Goal: Book appointment/travel/reservation

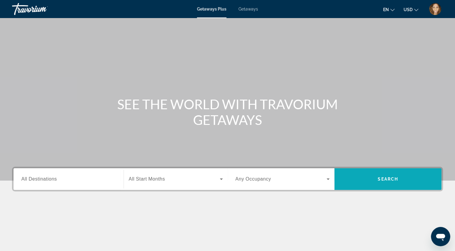
click at [384, 175] on span "Search" at bounding box center [388, 179] width 107 height 14
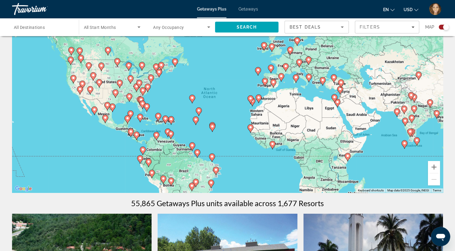
scroll to position [18, 0]
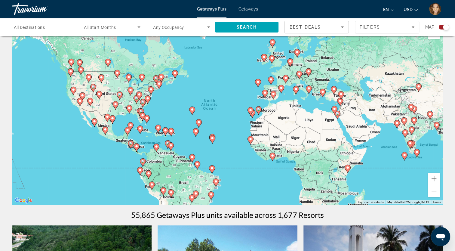
click at [342, 27] on icon "Sort by" at bounding box center [342, 27] width 3 height 2
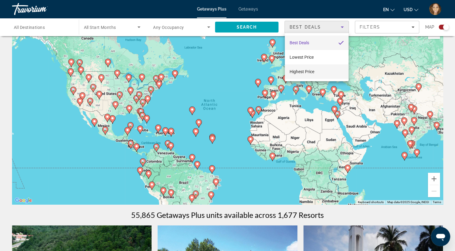
click at [326, 73] on mat-option "Highest Price" at bounding box center [317, 71] width 64 height 14
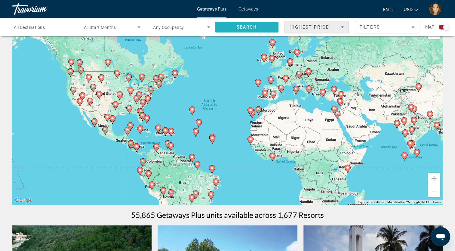
click at [265, 25] on span "Search" at bounding box center [247, 27] width 64 height 14
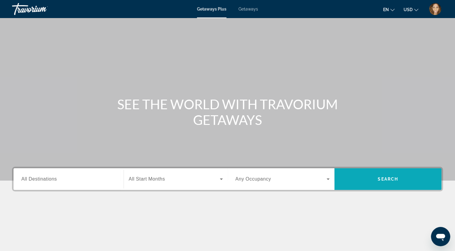
click at [392, 184] on span "Search" at bounding box center [388, 179] width 107 height 14
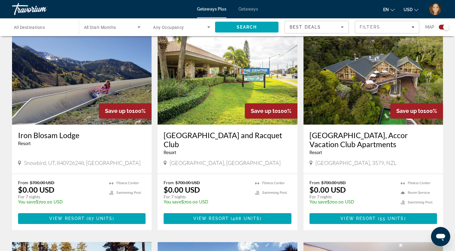
scroll to position [423, 0]
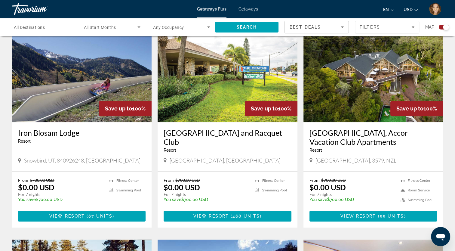
click at [216, 99] on img "Main content" at bounding box center [228, 74] width 140 height 96
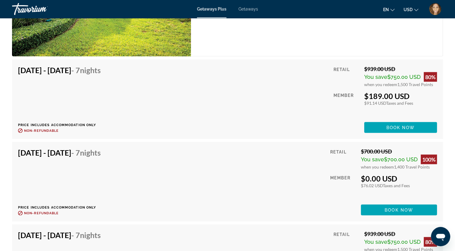
scroll to position [1098, 0]
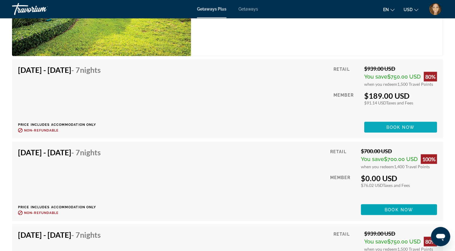
click at [398, 124] on span "Main content" at bounding box center [401, 127] width 73 height 14
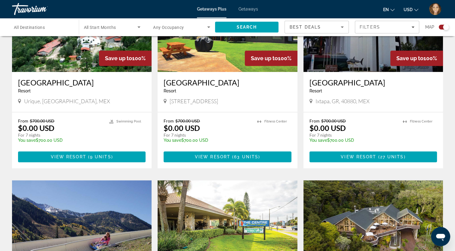
scroll to position [267, 0]
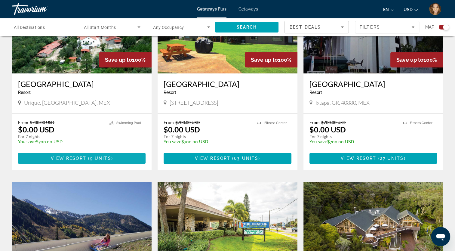
click at [110, 158] on span "9 units" at bounding box center [100, 158] width 21 height 5
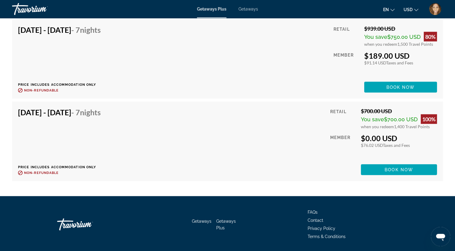
scroll to position [1345, 0]
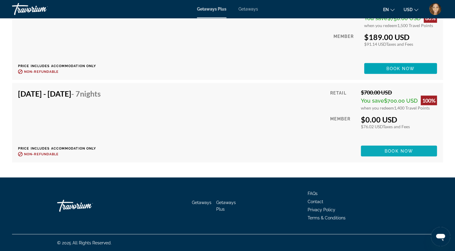
click at [401, 154] on span "Main content" at bounding box center [399, 151] width 76 height 14
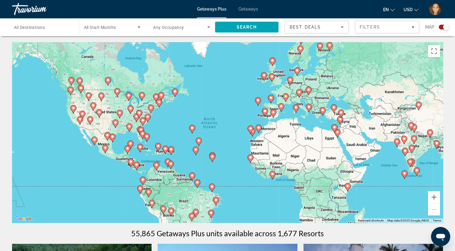
click at [41, 28] on span "All Destinations" at bounding box center [29, 27] width 31 height 5
click at [41, 28] on input "Destination All Destinations" at bounding box center [42, 27] width 57 height 7
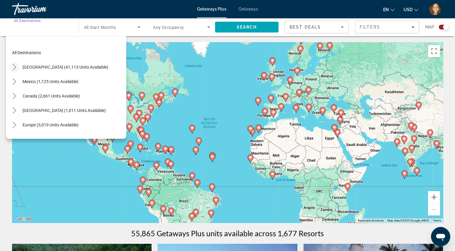
click at [12, 67] on icon "Toggle United States (41,113 units available) submenu" at bounding box center [14, 67] width 6 height 6
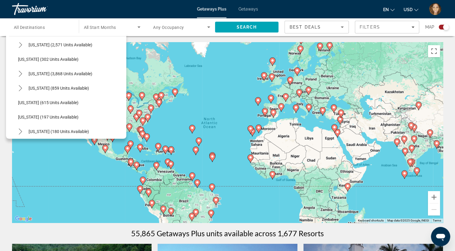
scroll to position [309, 0]
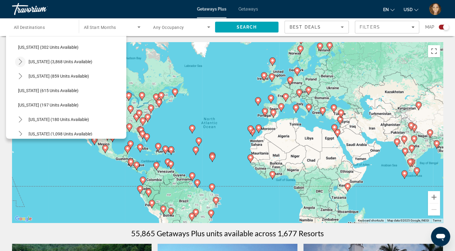
click at [18, 59] on icon "Toggle Nevada (3,868 units available) submenu" at bounding box center [20, 62] width 6 height 6
click at [63, 78] on span "[GEOGRAPHIC_DATA] (1,962 units available)" at bounding box center [65, 76] width 83 height 5
type input "**********"
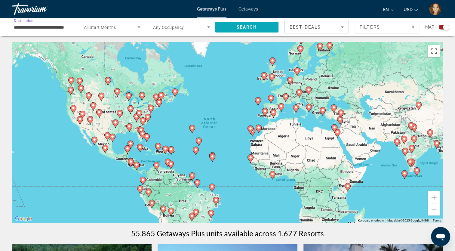
click at [253, 28] on span "Search" at bounding box center [247, 27] width 20 height 5
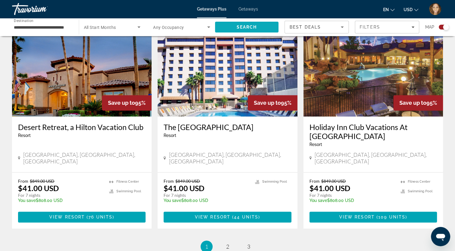
scroll to position [886, 0]
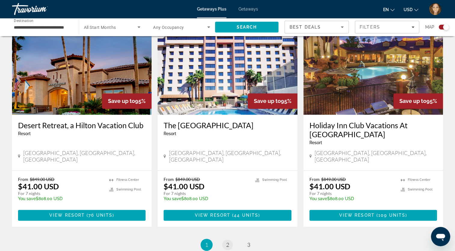
click at [229, 241] on span "2" at bounding box center [227, 244] width 3 height 7
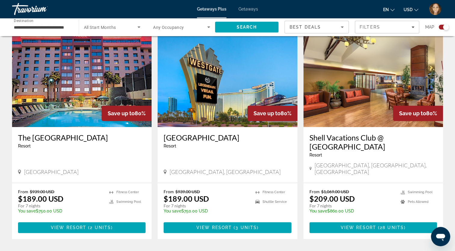
scroll to position [649, 0]
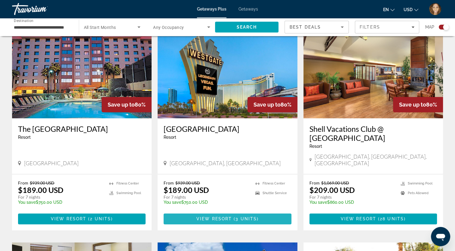
click at [217, 216] on span "View Resort" at bounding box center [215, 218] width 36 height 5
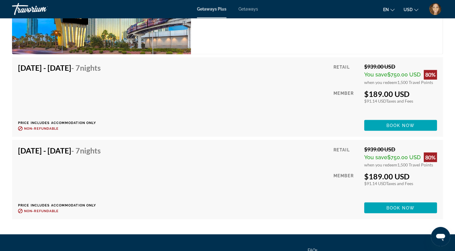
scroll to position [1112, 0]
